Goal: Transaction & Acquisition: Purchase product/service

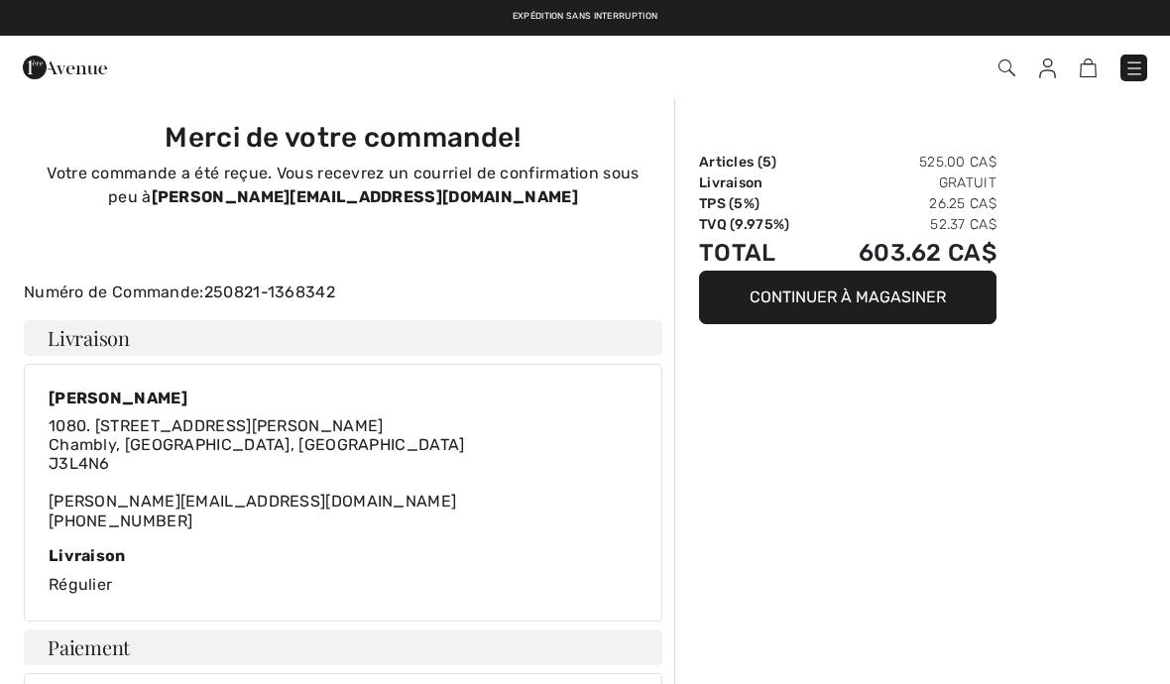
checkbox input "true"
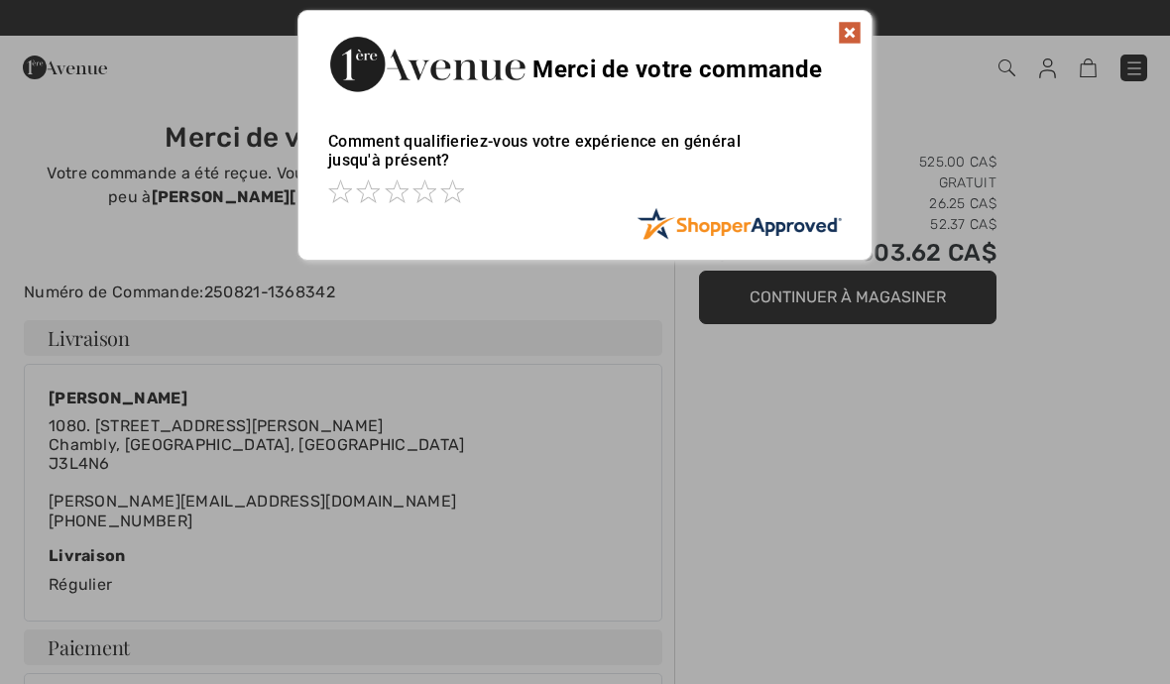
click at [850, 39] on img at bounding box center [850, 33] width 24 height 24
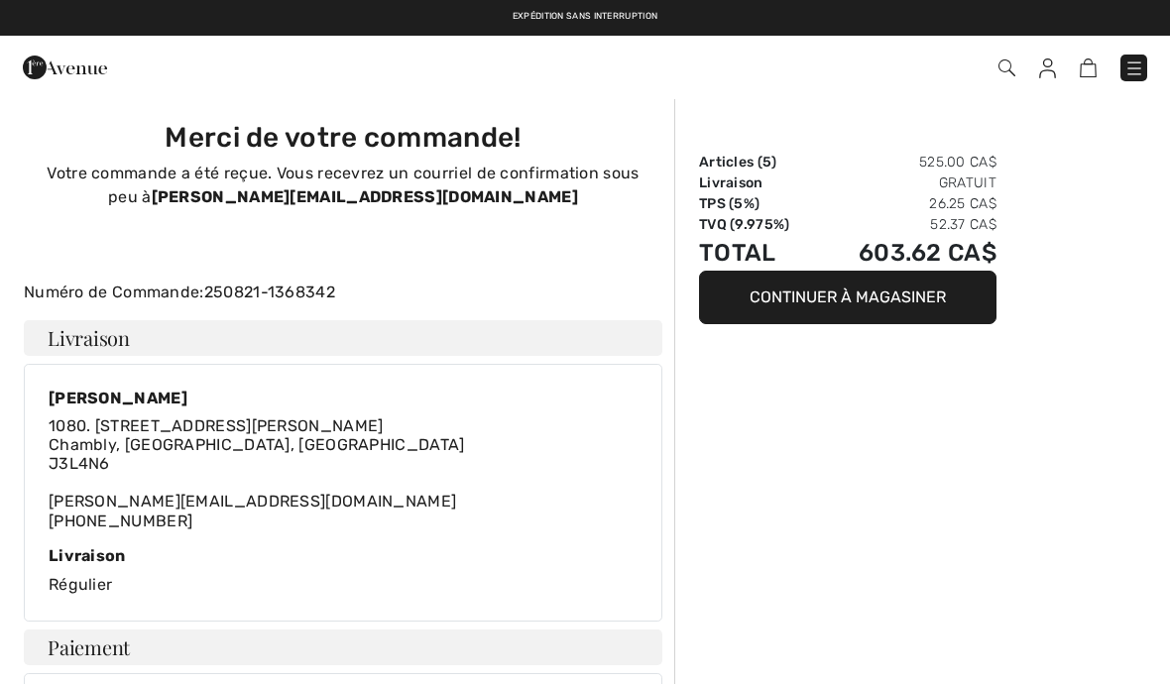
click at [1049, 93] on div "Commander" at bounding box center [585, 67] width 1170 height 63
click at [1051, 62] on img at bounding box center [1047, 68] width 17 height 20
click at [1046, 75] on img at bounding box center [1047, 68] width 17 height 20
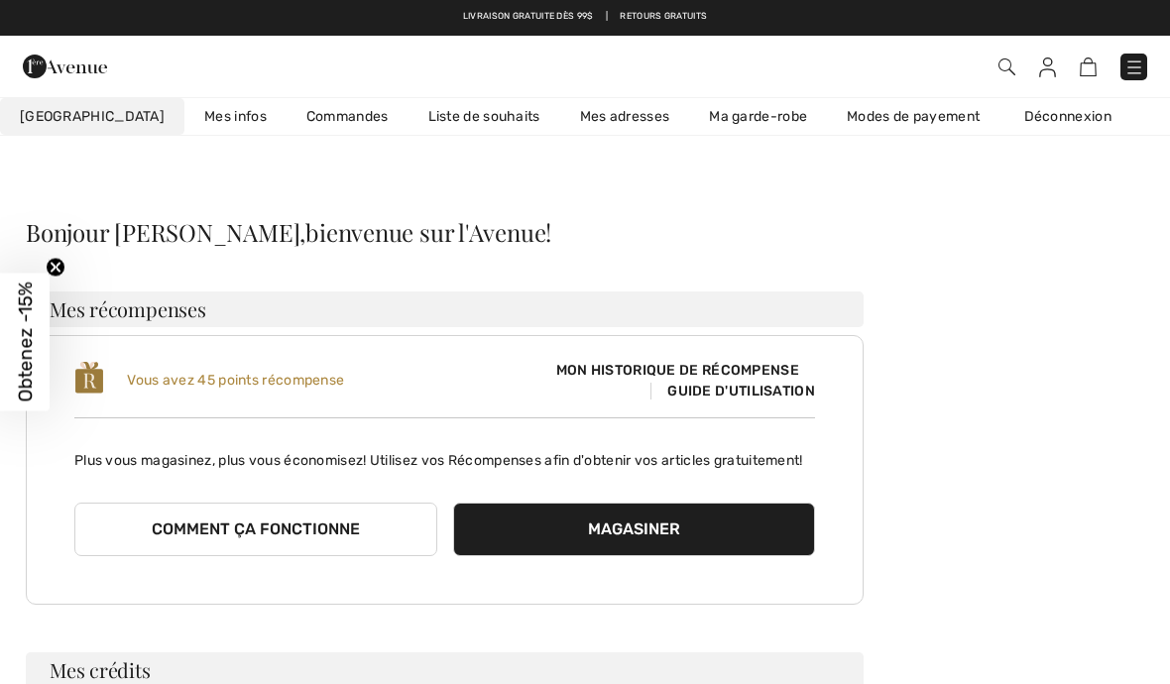
click at [304, 110] on link "Commandes" at bounding box center [347, 116] width 122 height 37
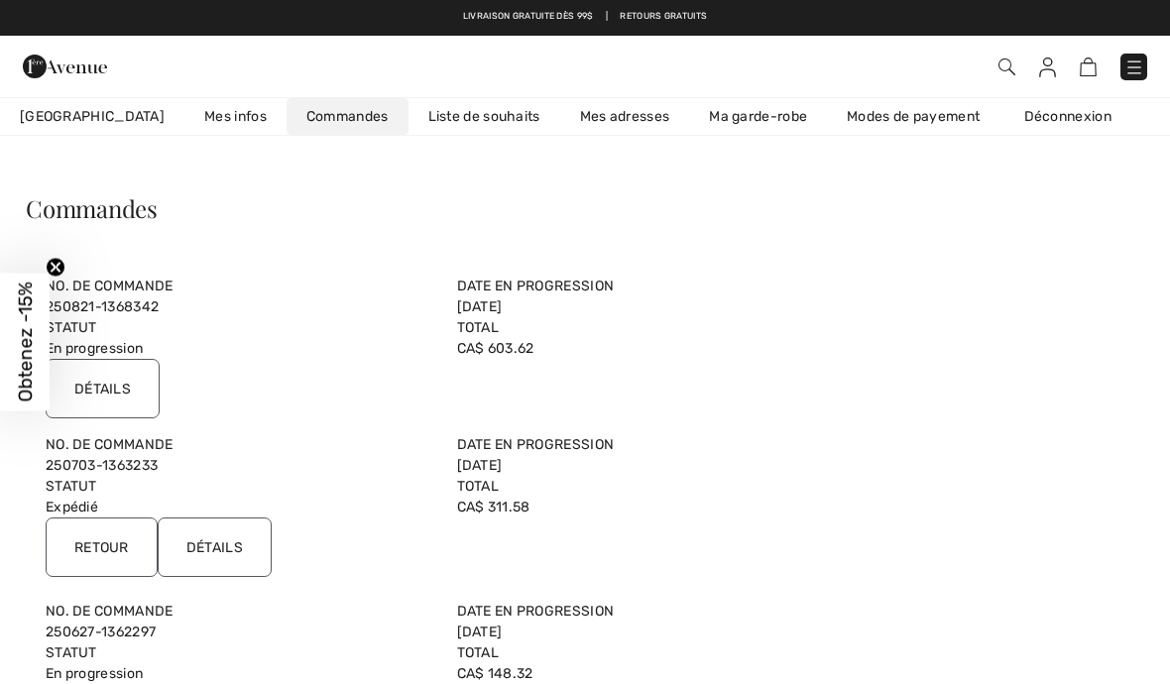
scroll to position [23, 0]
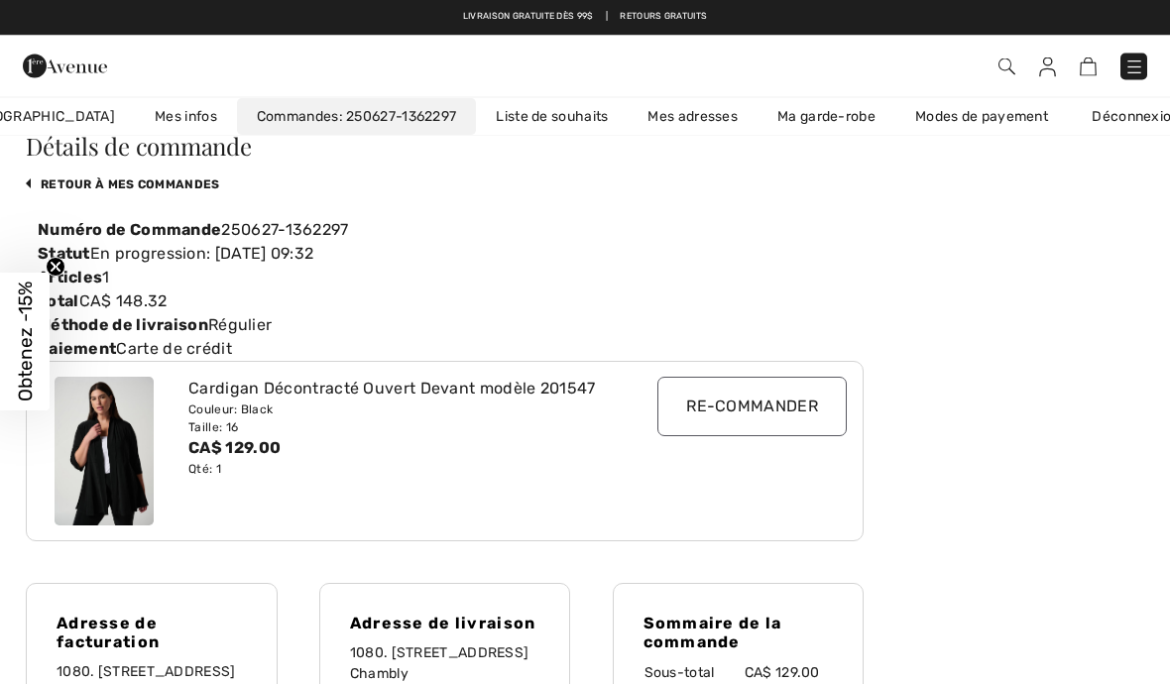
scroll to position [0, 0]
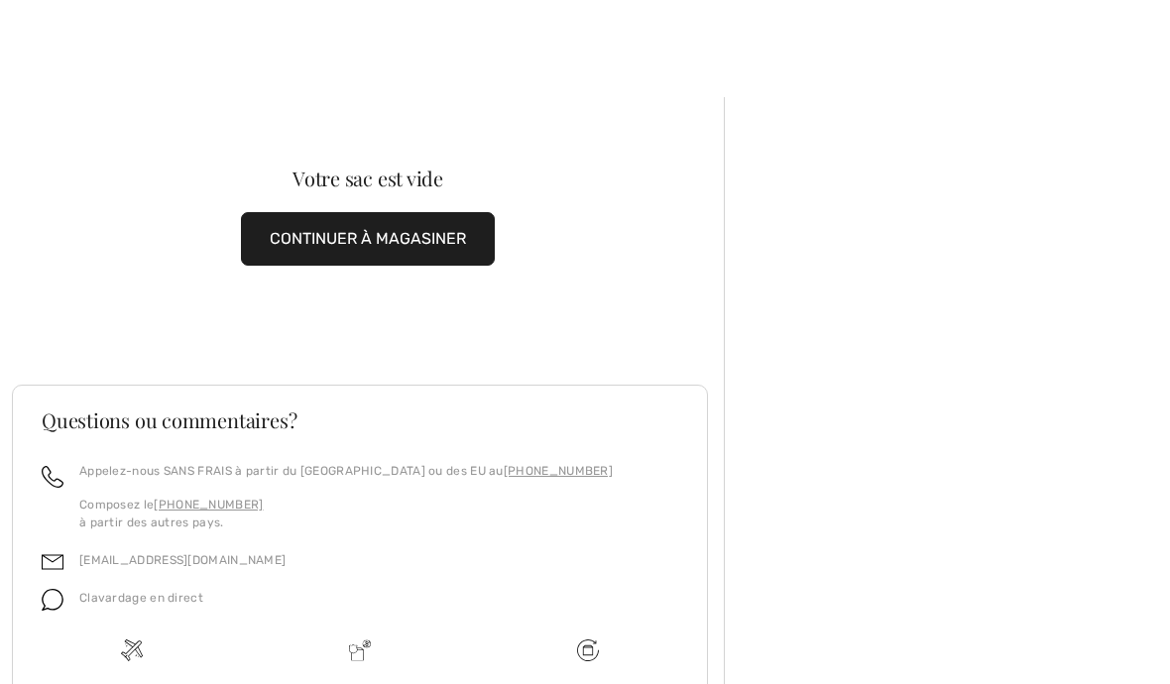
click at [403, 243] on button "CONTINUER À MAGASINER" at bounding box center [368, 239] width 254 height 54
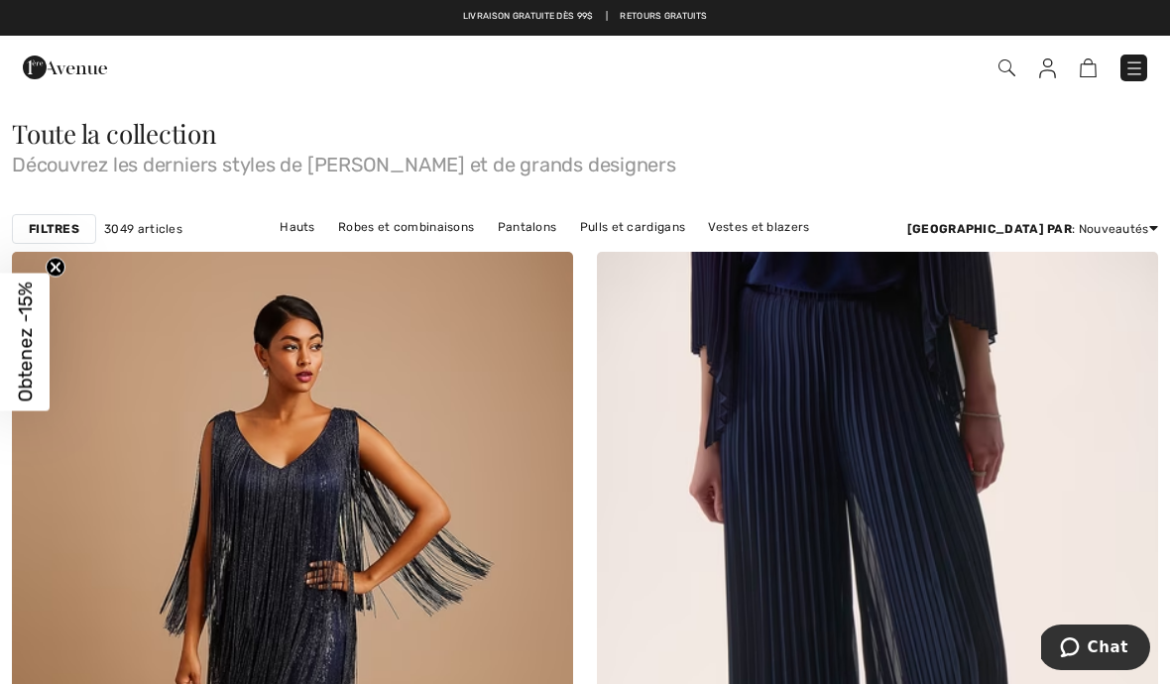
click at [1135, 74] on img at bounding box center [1134, 68] width 20 height 20
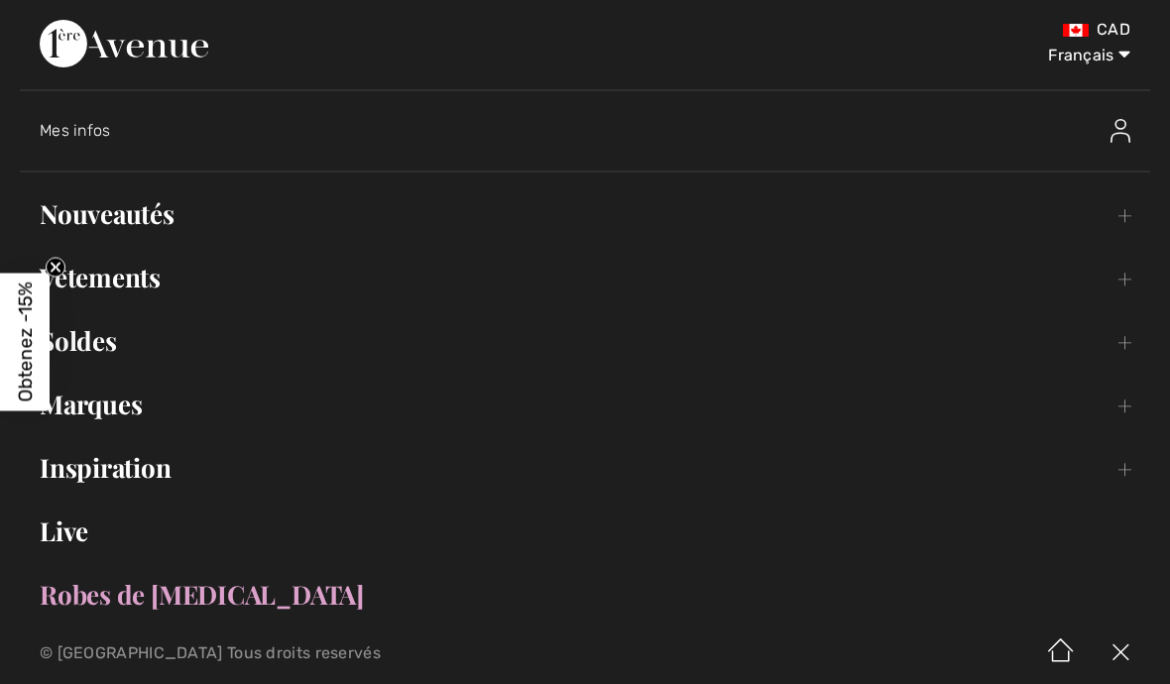
click at [137, 280] on link "Vêtements Toggle submenu" at bounding box center [585, 278] width 1130 height 44
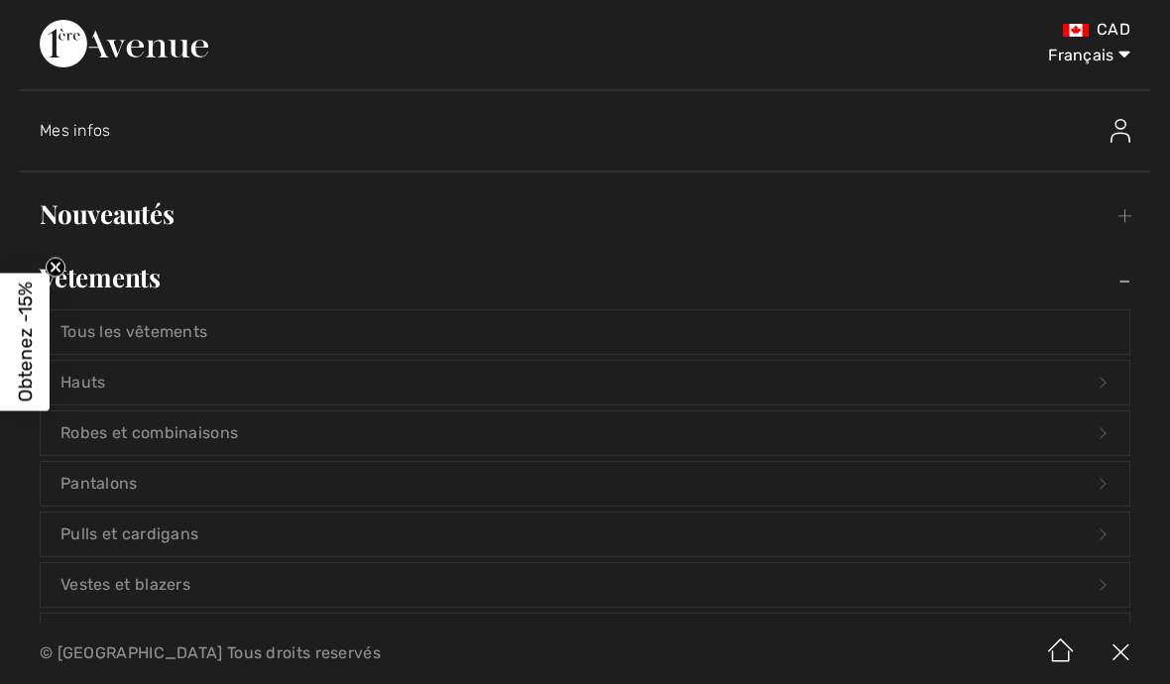
click at [57, 263] on circle "Close teaser" at bounding box center [56, 267] width 19 height 19
click at [145, 283] on link "Vêtements Toggle submenu" at bounding box center [585, 278] width 1130 height 44
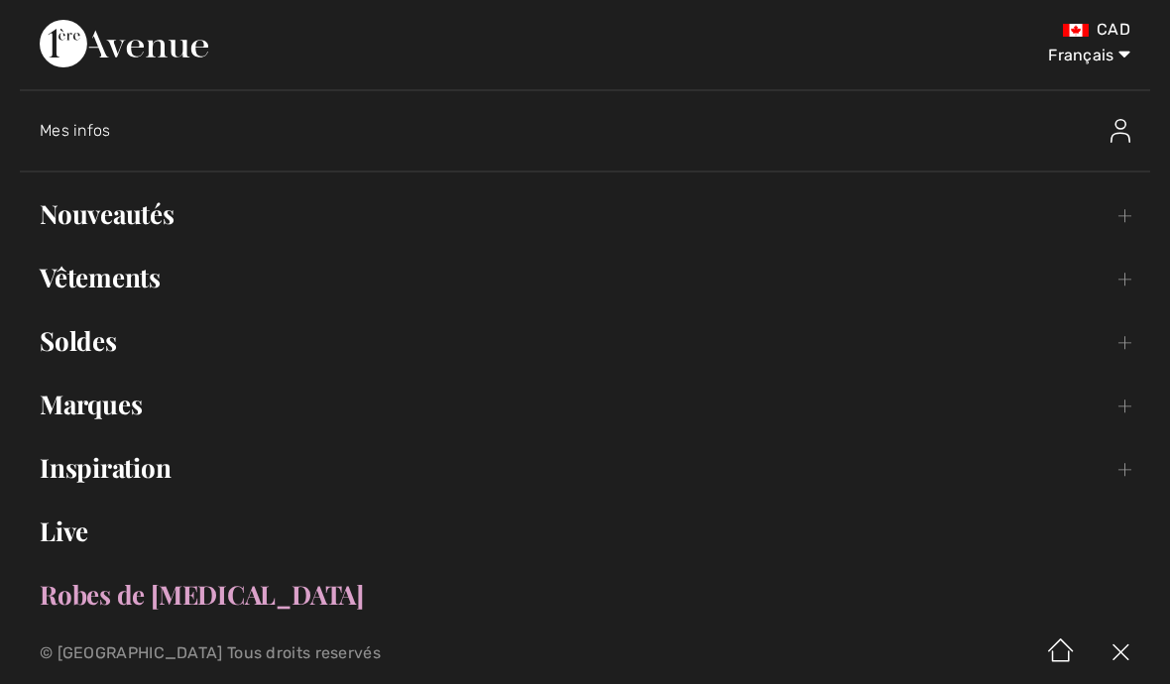
click at [116, 345] on link "Soldes Toggle submenu" at bounding box center [585, 341] width 1130 height 44
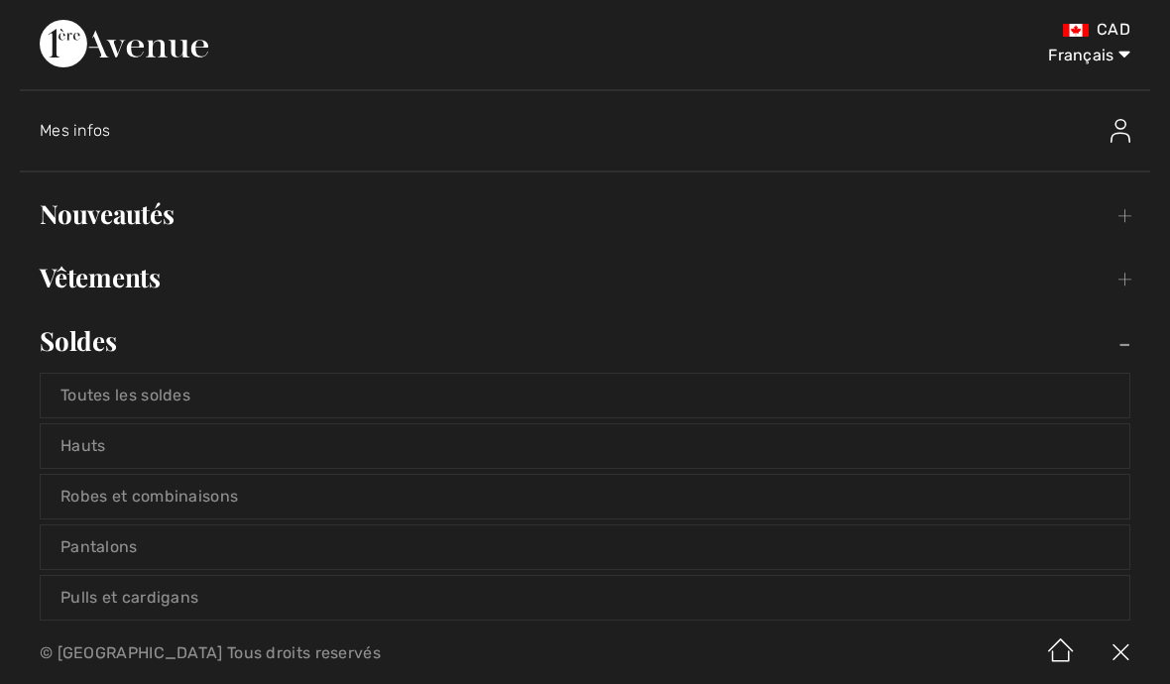
click at [223, 497] on link "Robes et combinaisons" at bounding box center [585, 497] width 1088 height 44
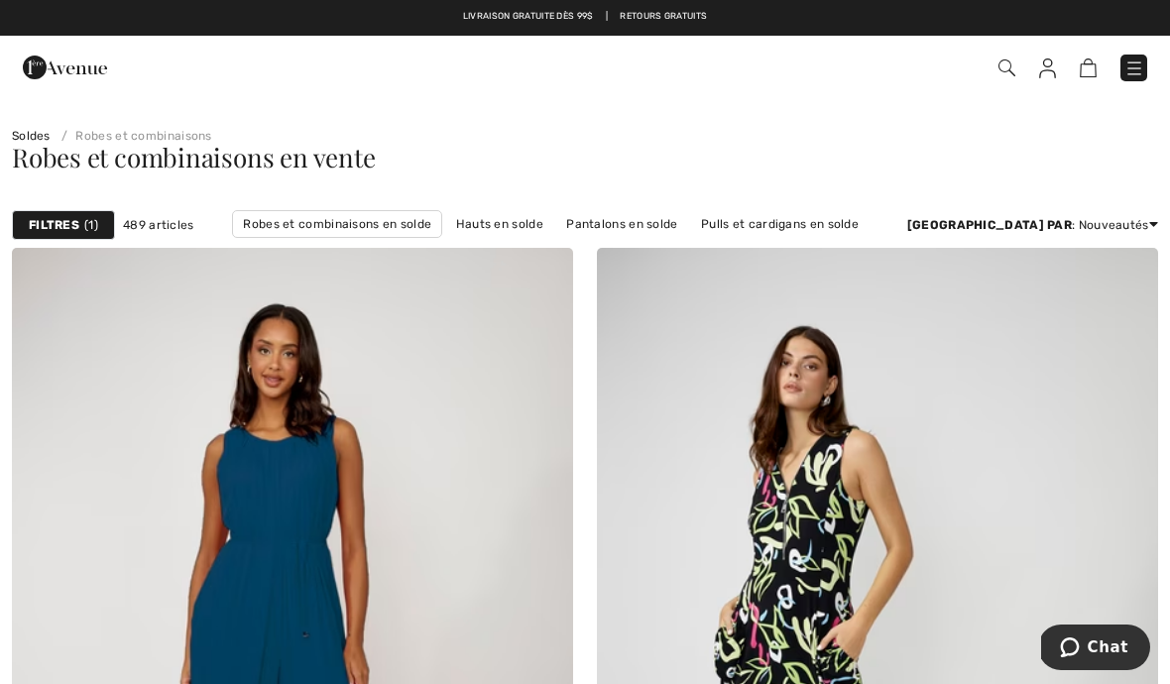
click at [71, 234] on div "Filtres 1" at bounding box center [63, 225] width 103 height 30
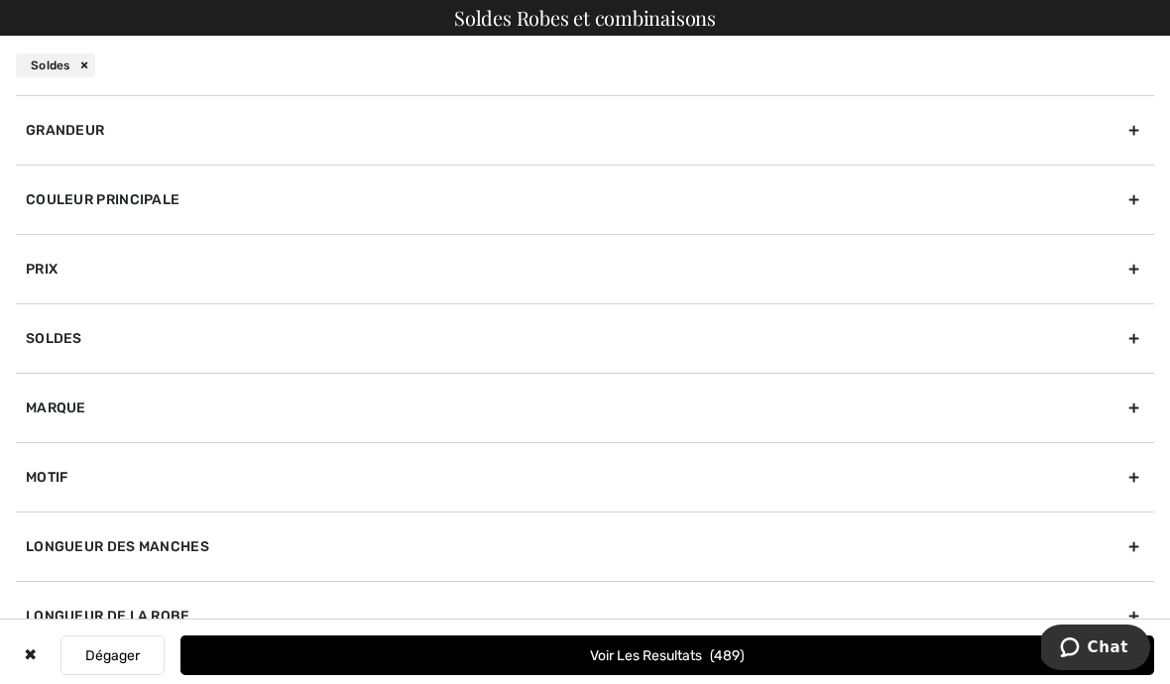
click at [1138, 128] on div "Grandeur" at bounding box center [585, 129] width 1138 height 69
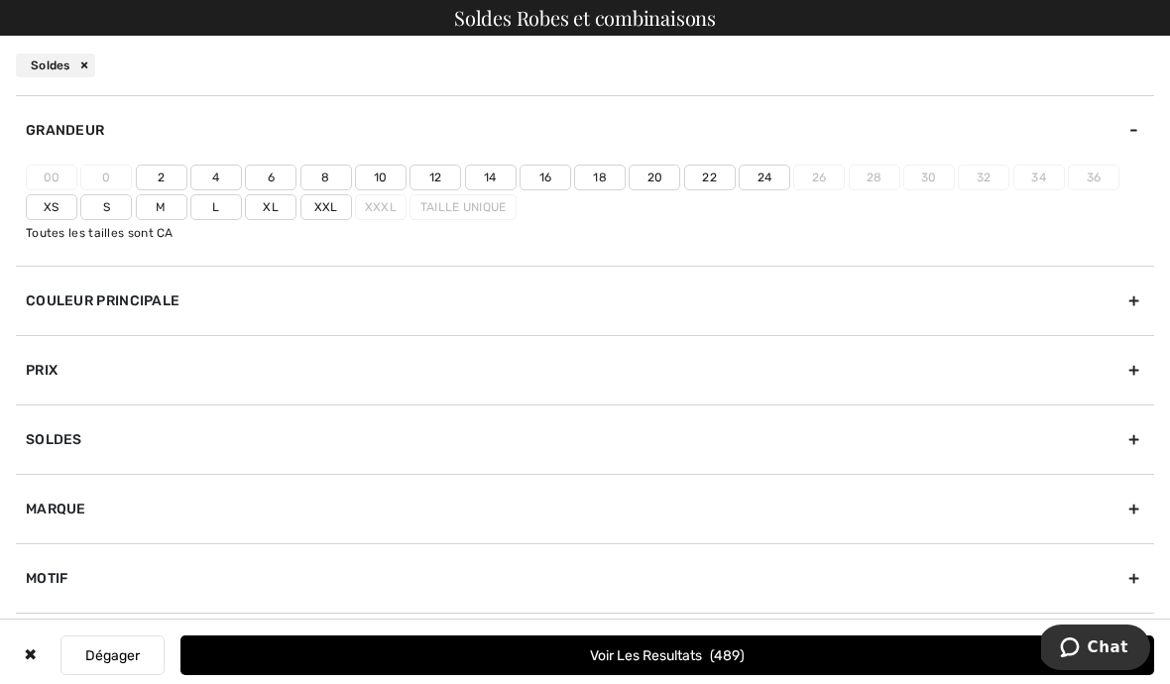
click at [553, 174] on label "16" at bounding box center [545, 178] width 52 height 26
click at [0, 0] on input"] "16" at bounding box center [0, 0] width 0 height 0
click at [609, 176] on label "18" at bounding box center [600, 178] width 52 height 26
click at [0, 0] on input"] "18" at bounding box center [0, 0] width 0 height 0
click at [818, 669] on button "Voir les resultats 168" at bounding box center [667, 655] width 974 height 40
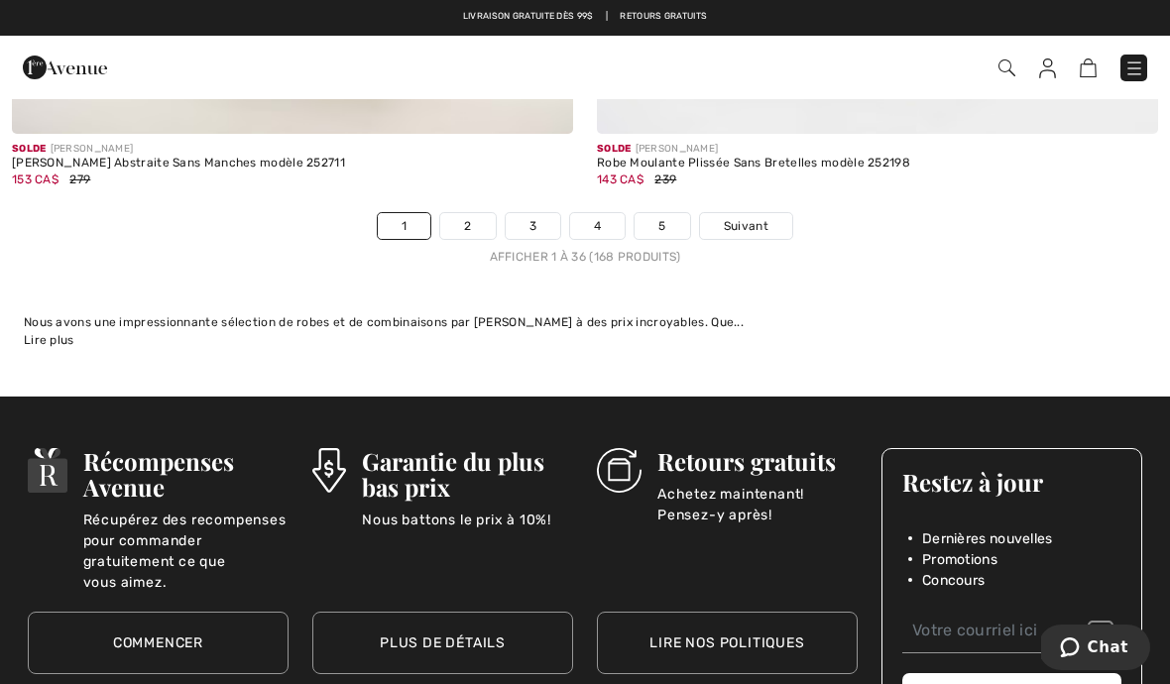
scroll to position [17398, 0]
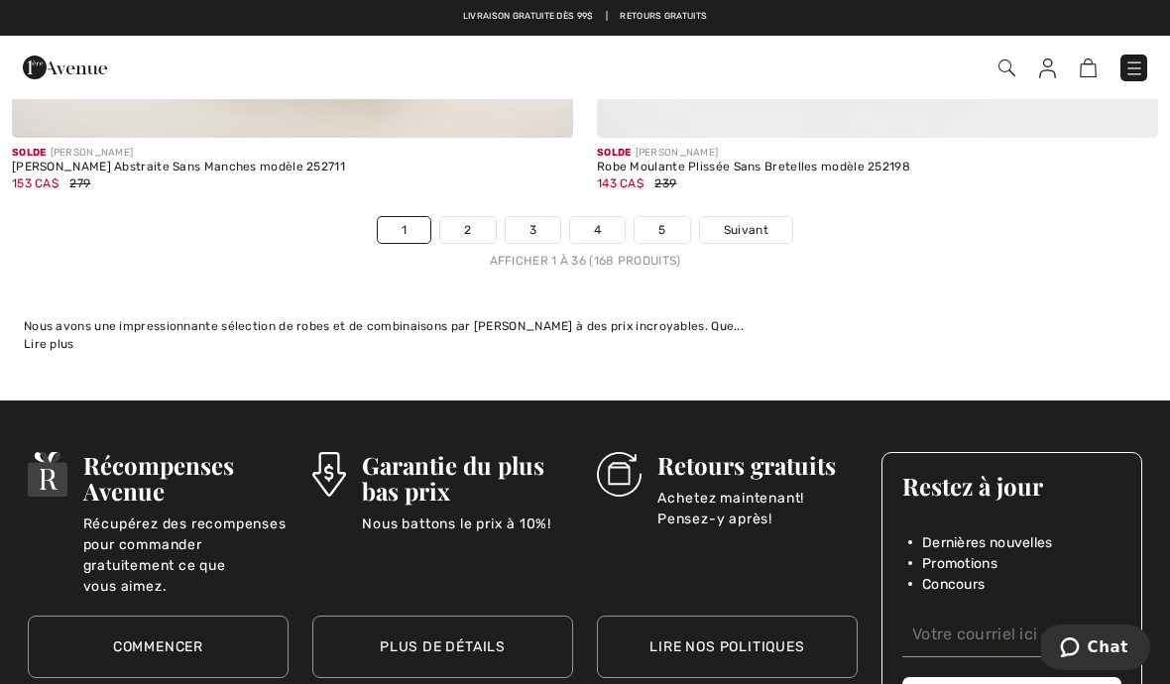
click at [774, 221] on link "Suivant" at bounding box center [746, 230] width 92 height 26
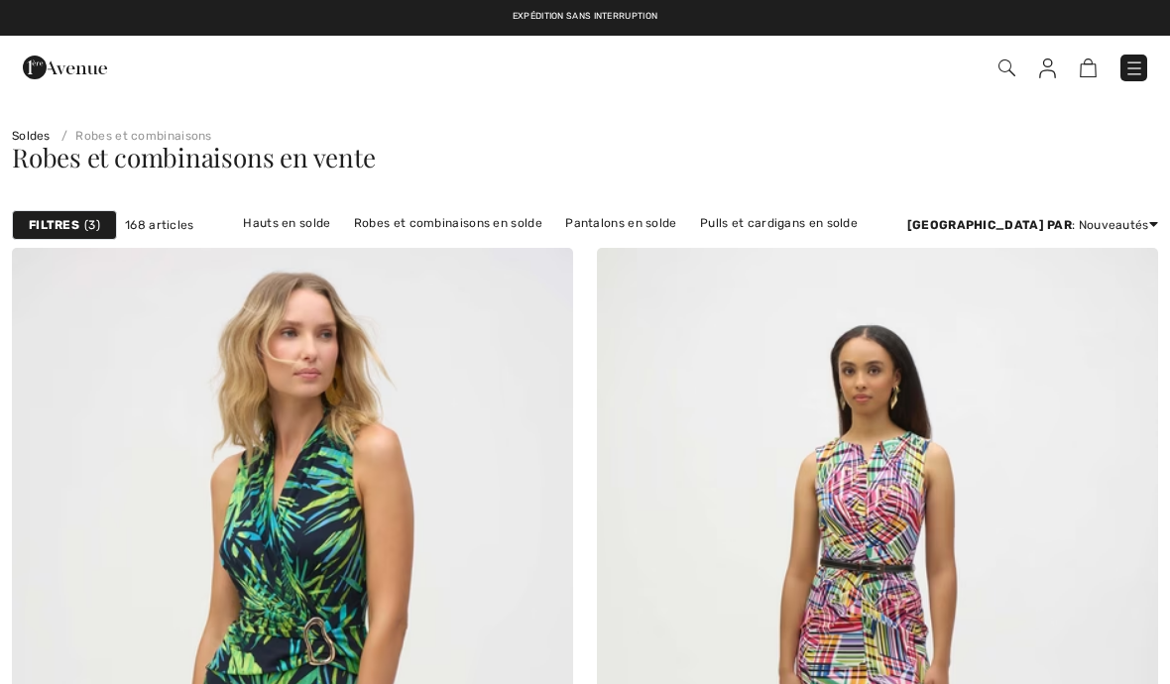
checkbox input "true"
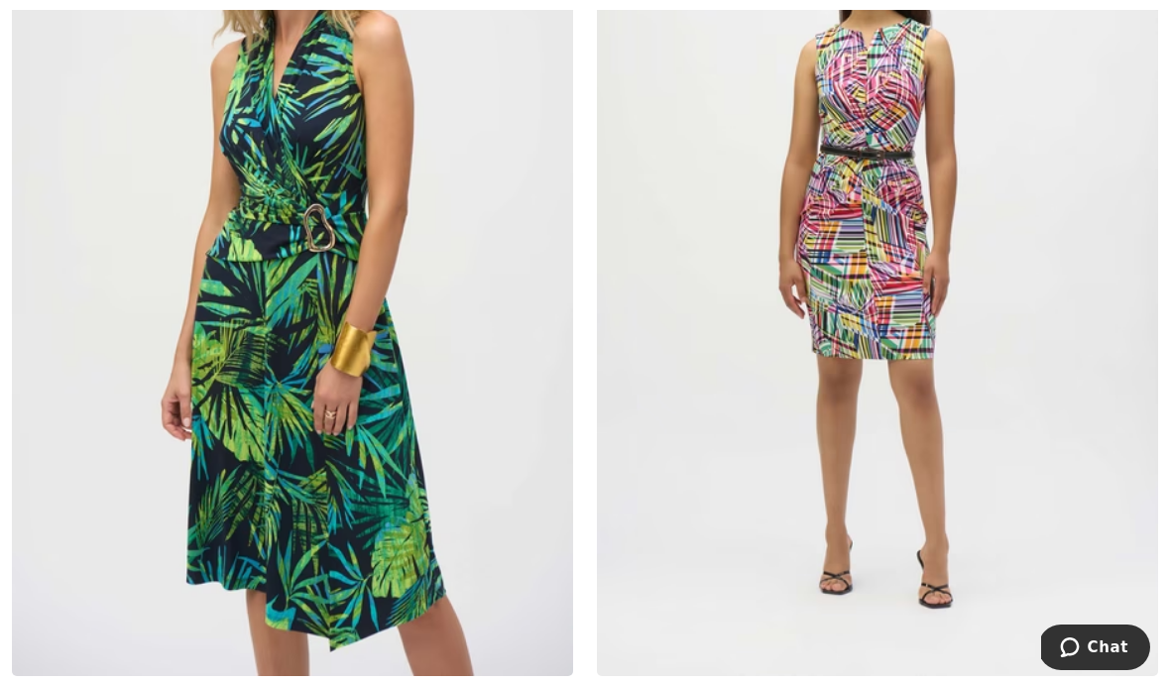
scroll to position [412, 0]
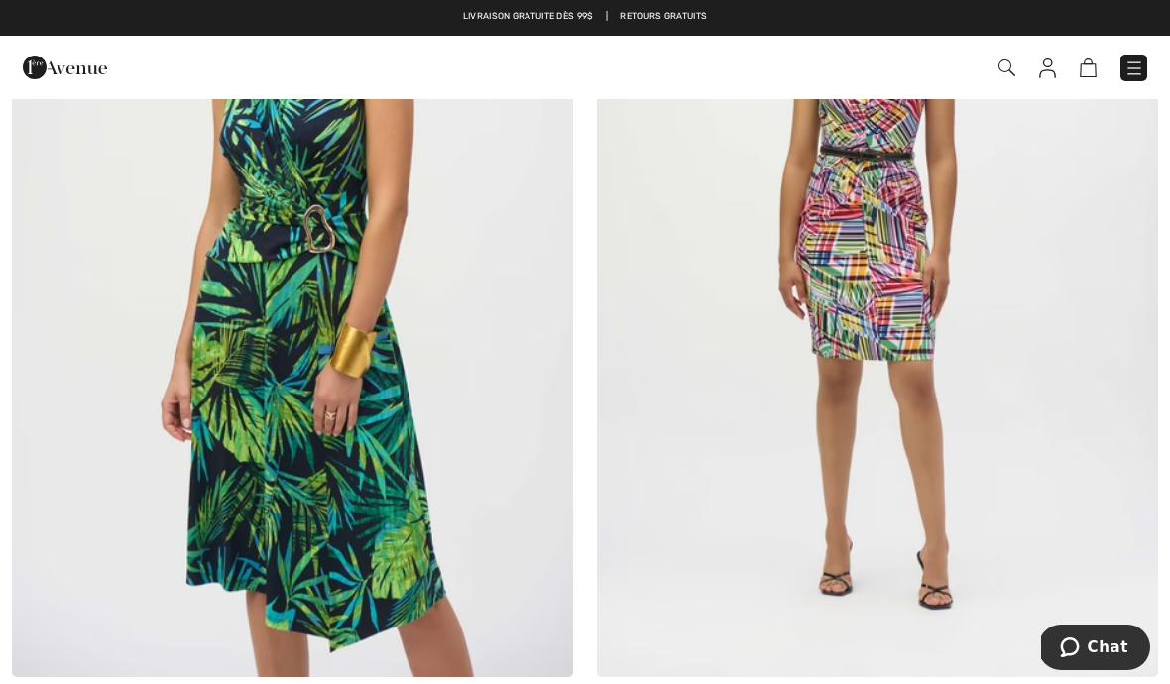
click at [339, 509] on img at bounding box center [292, 256] width 561 height 842
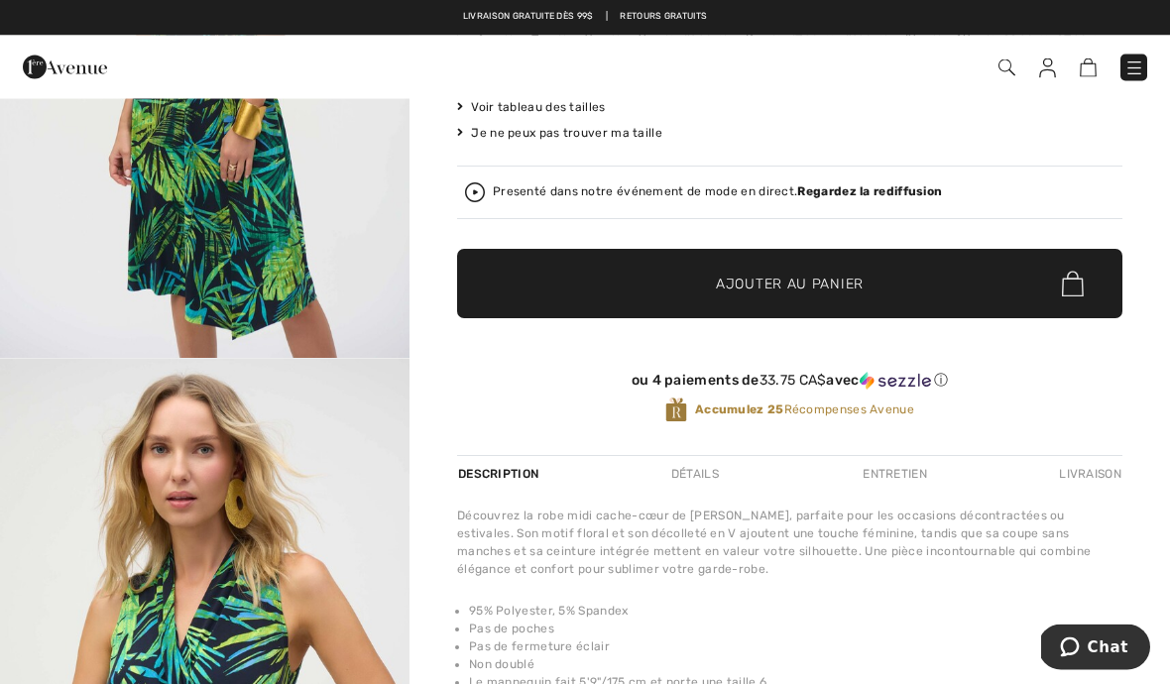
scroll to position [347, 0]
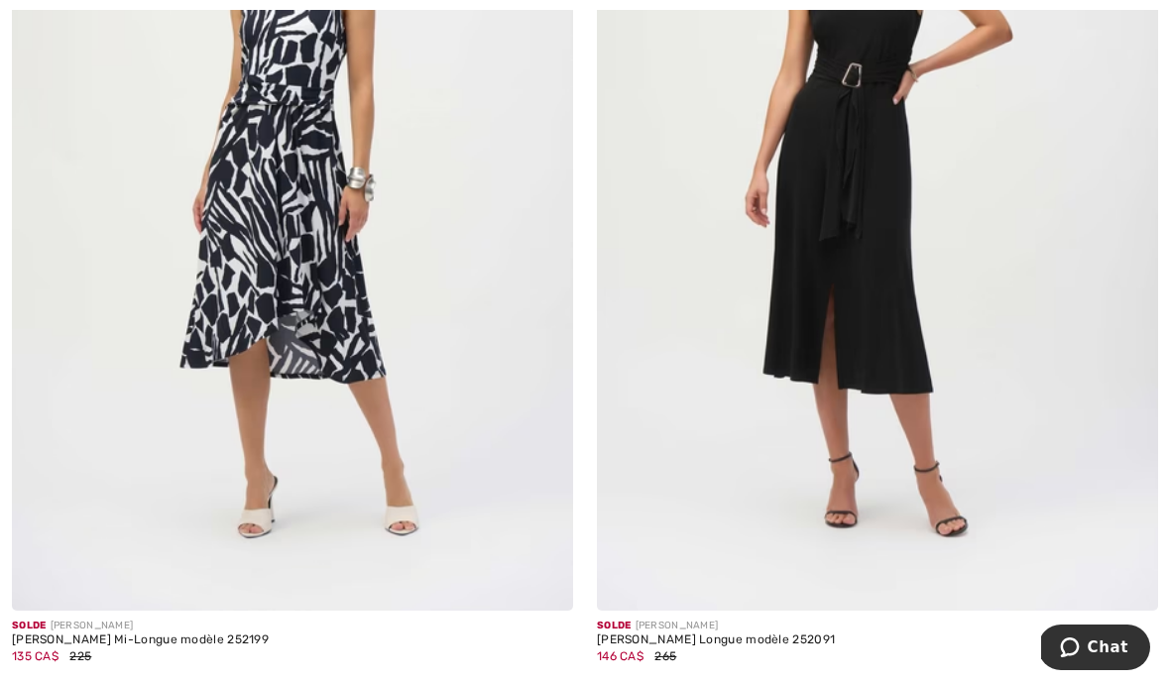
scroll to position [1401, 0]
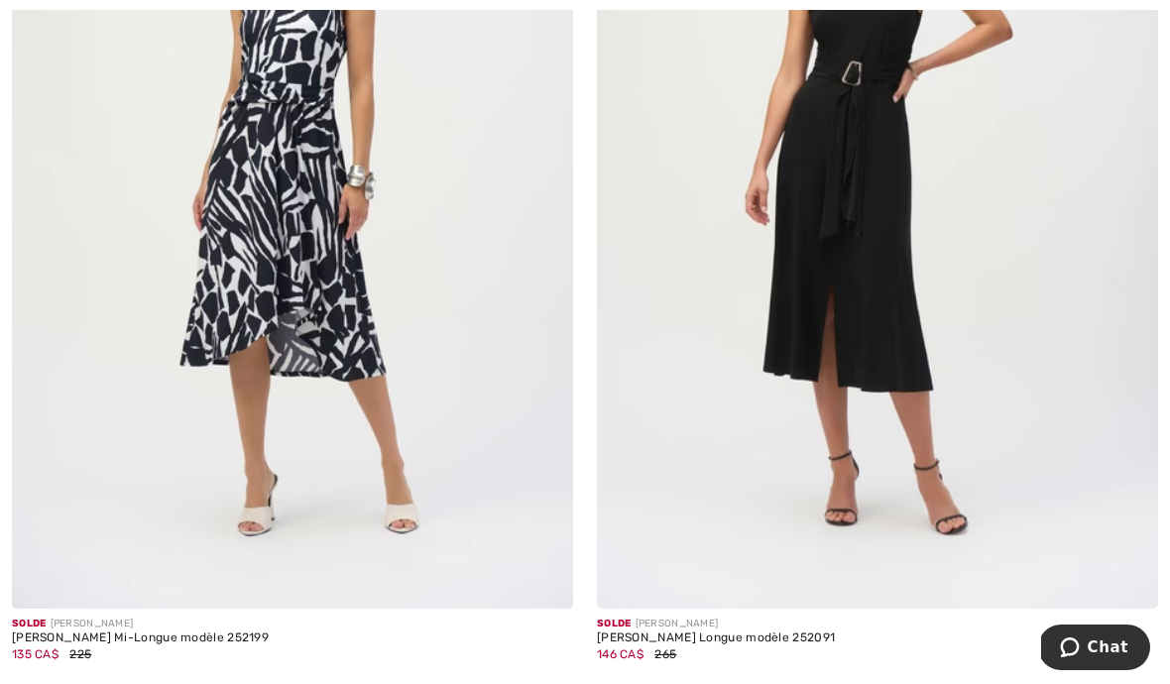
click at [228, 645] on div "135 CA$ 225" at bounding box center [292, 654] width 561 height 18
click at [71, 637] on div "[PERSON_NAME] Mi-Longue modèle 252199" at bounding box center [292, 638] width 561 height 14
click at [441, 434] on img at bounding box center [292, 188] width 561 height 842
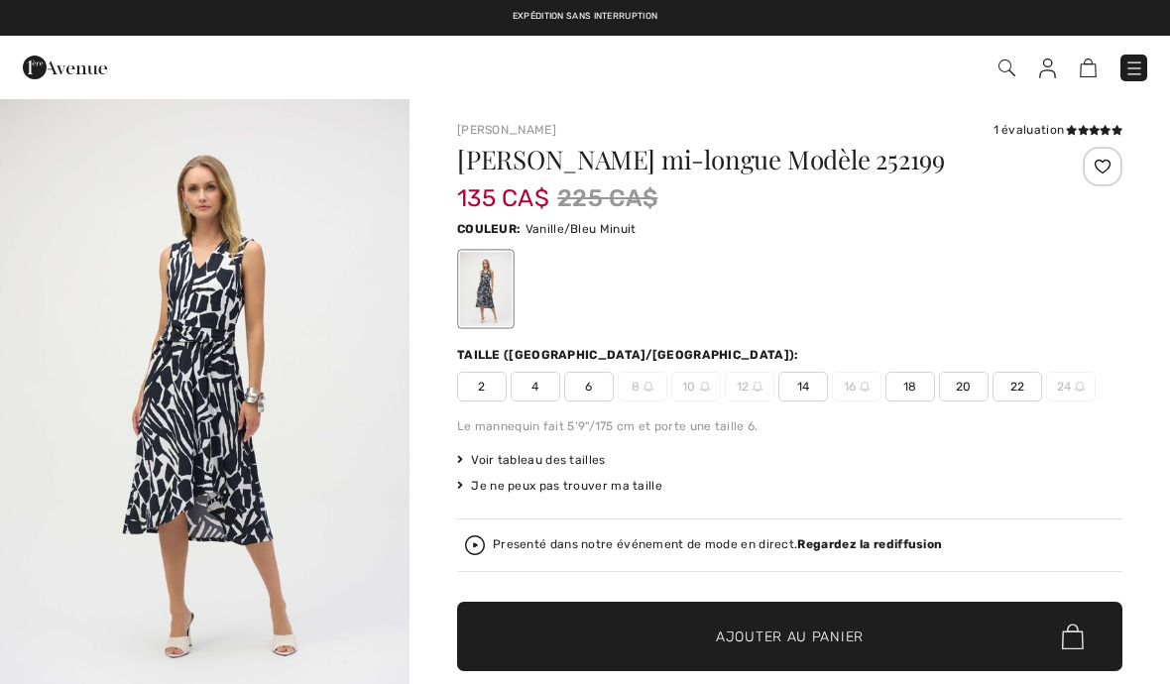
checkbox input "true"
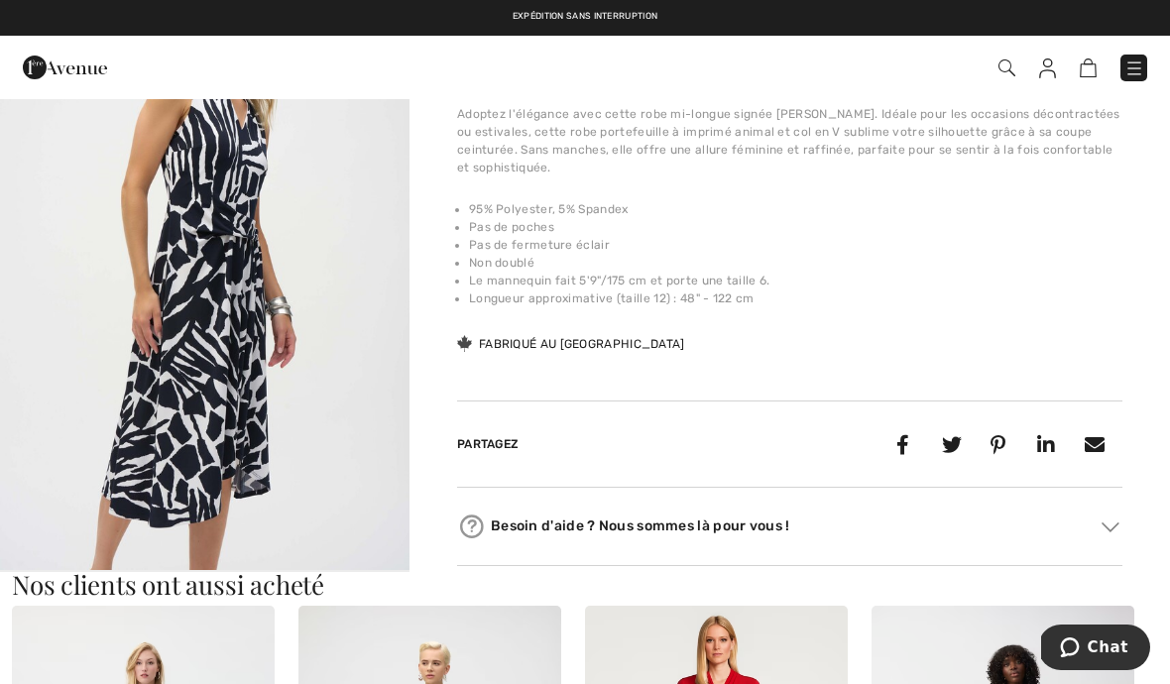
scroll to position [750, 0]
